Goal: Task Accomplishment & Management: Use online tool/utility

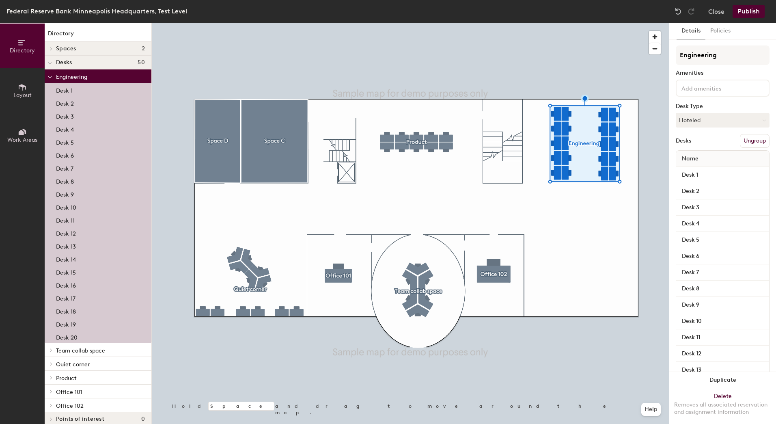
click at [721, 10] on button "Close" at bounding box center [716, 11] width 16 height 13
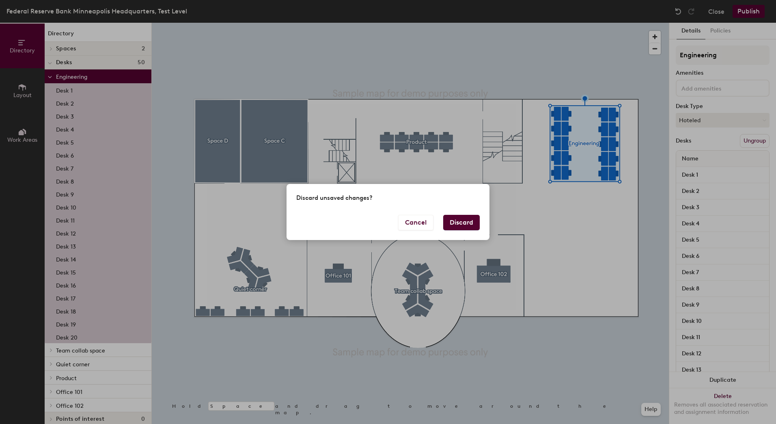
click at [419, 222] on button "Cancel" at bounding box center [415, 222] width 35 height 15
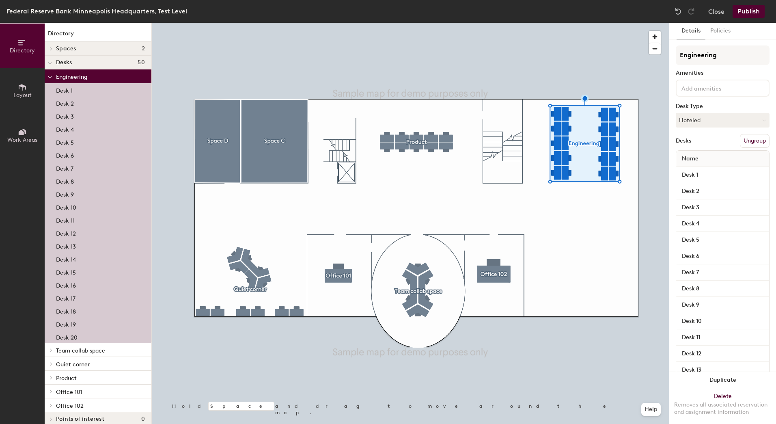
click at [722, 12] on button "Close" at bounding box center [716, 11] width 16 height 13
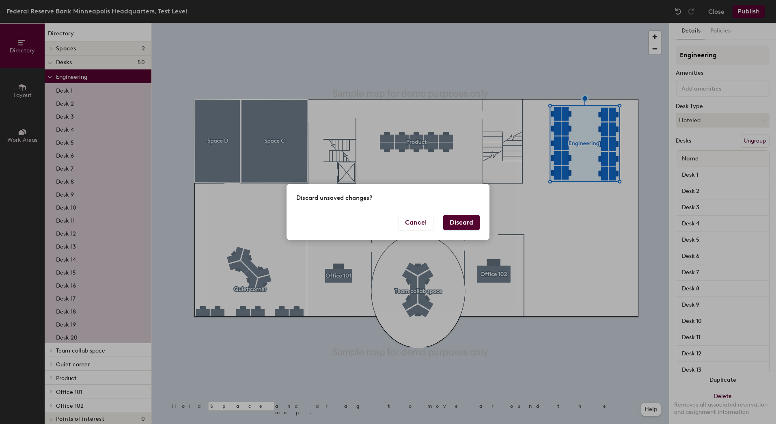
click at [453, 224] on button "Discard" at bounding box center [461, 222] width 37 height 15
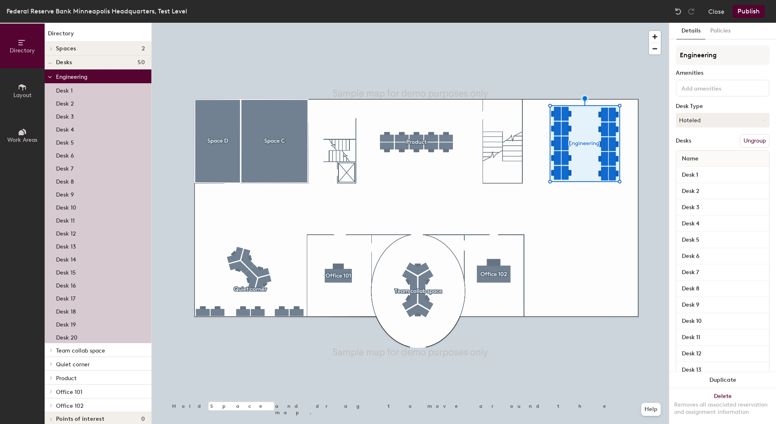
click at [716, 13] on button "Close" at bounding box center [716, 11] width 16 height 13
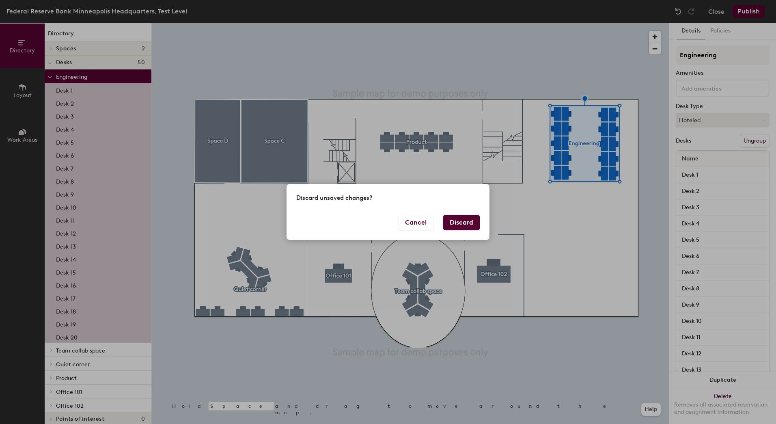
click at [462, 220] on button "Discard" at bounding box center [461, 222] width 37 height 15
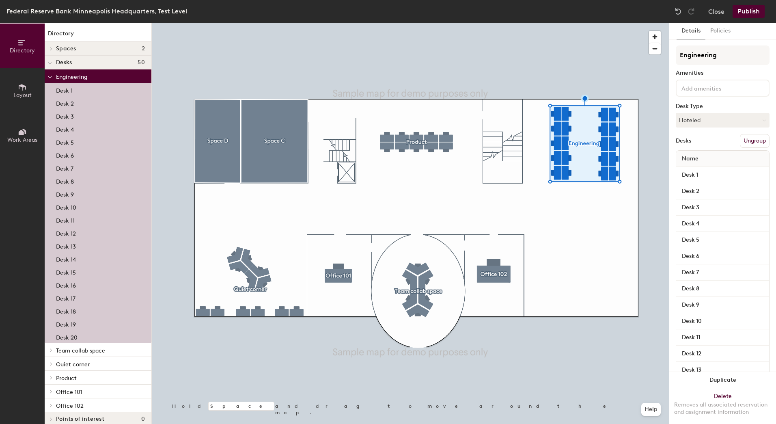
click at [715, 12] on button "Close" at bounding box center [716, 11] width 16 height 13
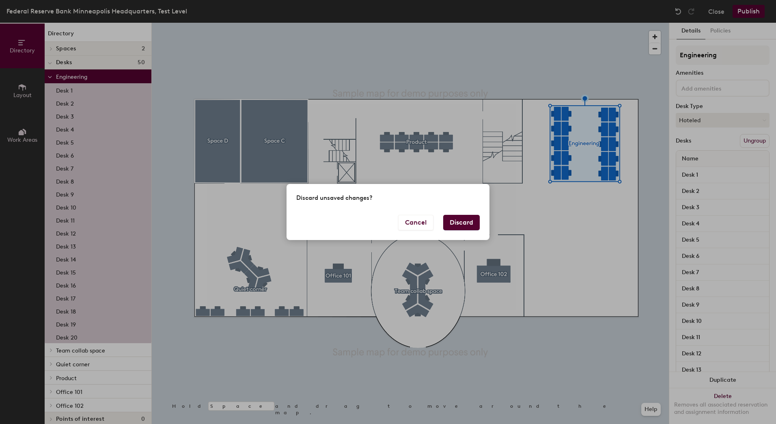
click at [455, 220] on button "Discard" at bounding box center [461, 222] width 37 height 15
